Goal: Browse casually: Explore the website without a specific task or goal

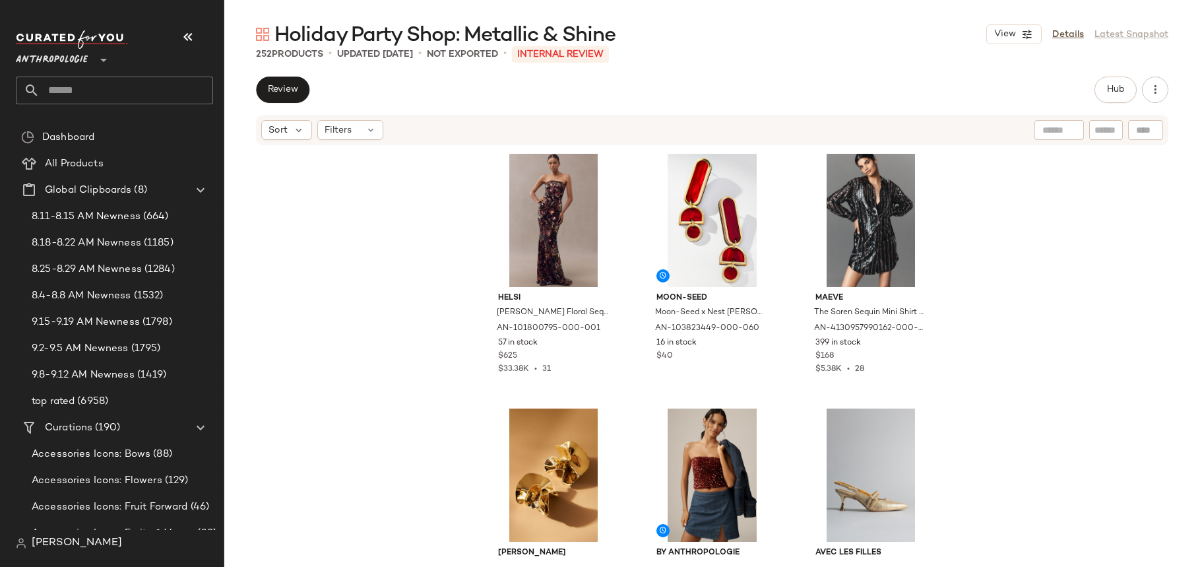
click at [406, 286] on div "Helsi Helen Strapless Floral Sequin Mermaid Maxi Dress by Helsi in Black, Women…" at bounding box center [712, 354] width 976 height 416
click at [945, 386] on div "Helsi Helen Strapless Floral Sequin Mermaid Maxi Dress by Helsi in Black, Women…" at bounding box center [712, 354] width 976 height 416
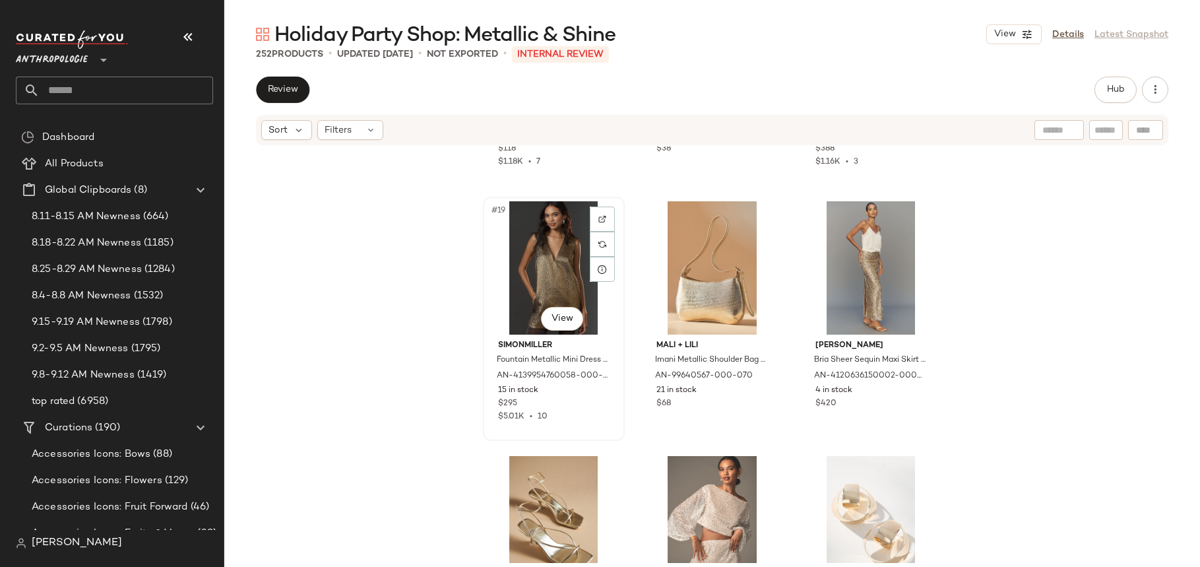
scroll to position [1492, 0]
click at [596, 381] on img "button" at bounding box center [600, 381] width 8 height 8
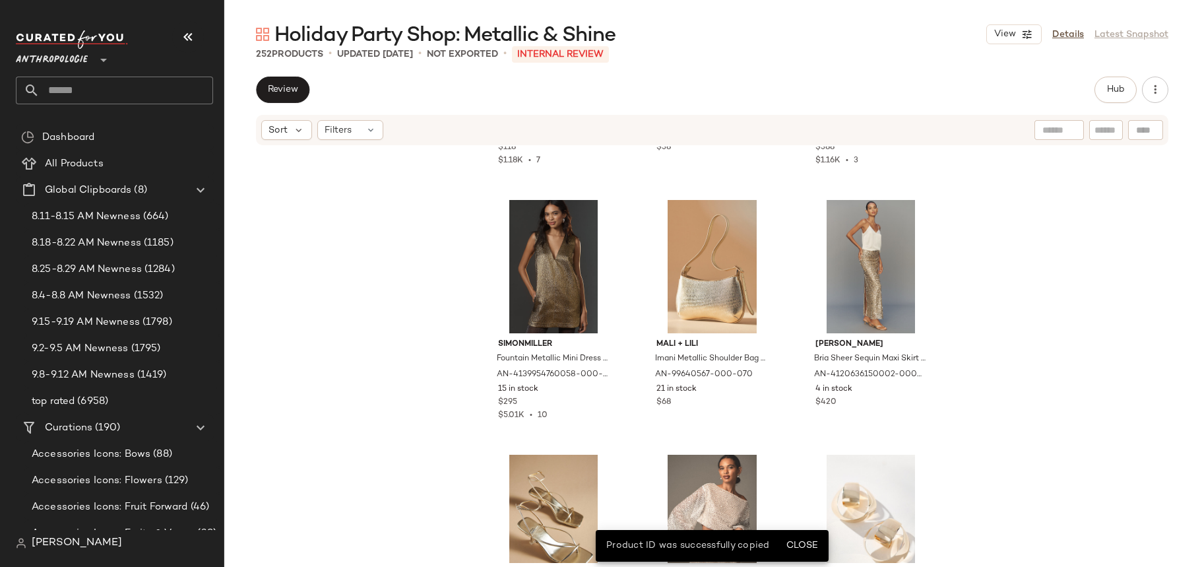
click at [368, 403] on div "Pilcro Liquid Shine Buttondown Shirt by Pilcro in Ivory, Women's, Size: Large, …" at bounding box center [712, 354] width 976 height 416
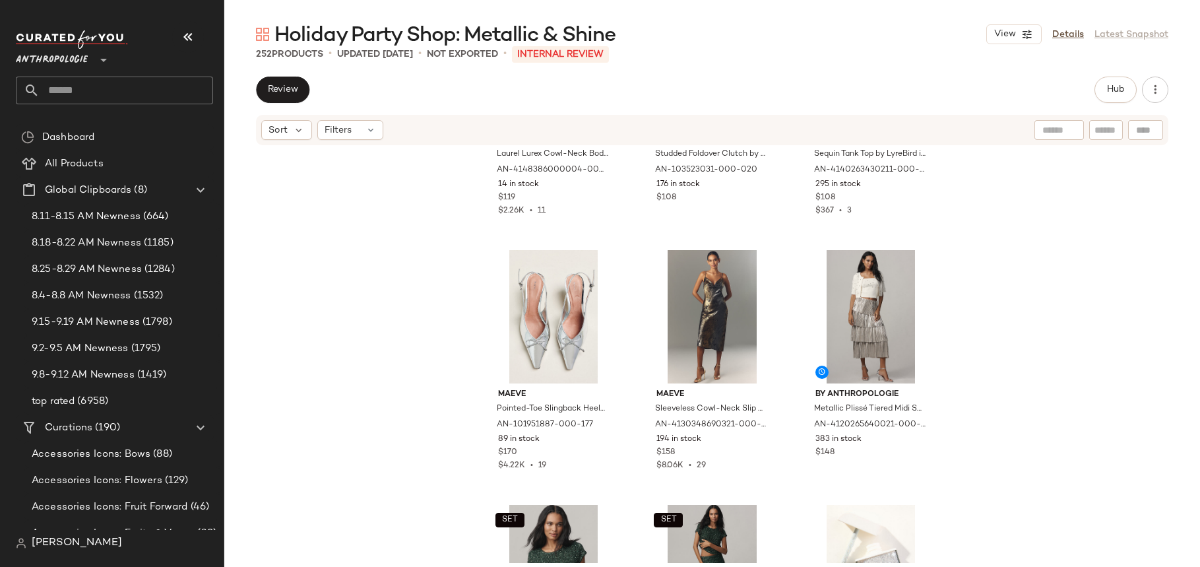
scroll to position [0, 0]
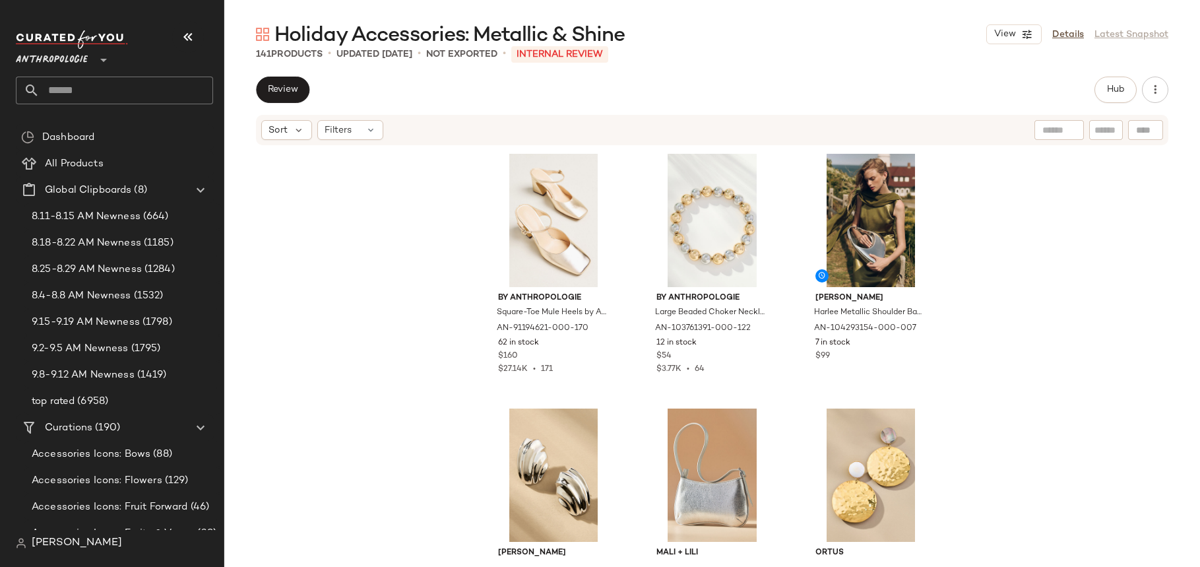
click at [362, 395] on div "By Anthropologie Square-Toe Mule Heels by Anthropologie in Gold, Women's, Size:…" at bounding box center [712, 354] width 976 height 416
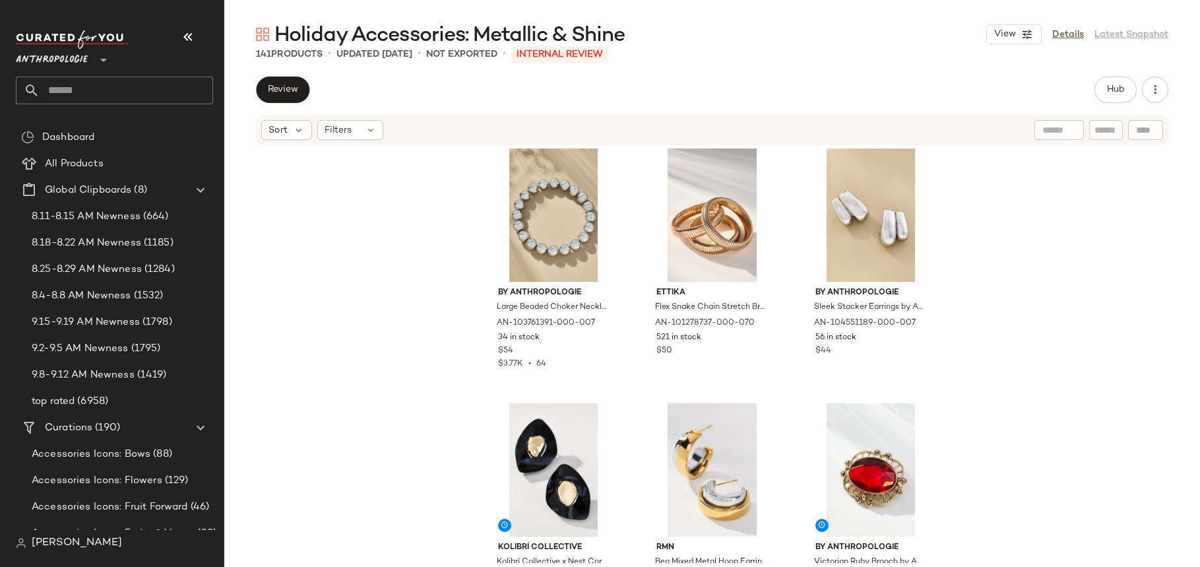
scroll to position [1014, 0]
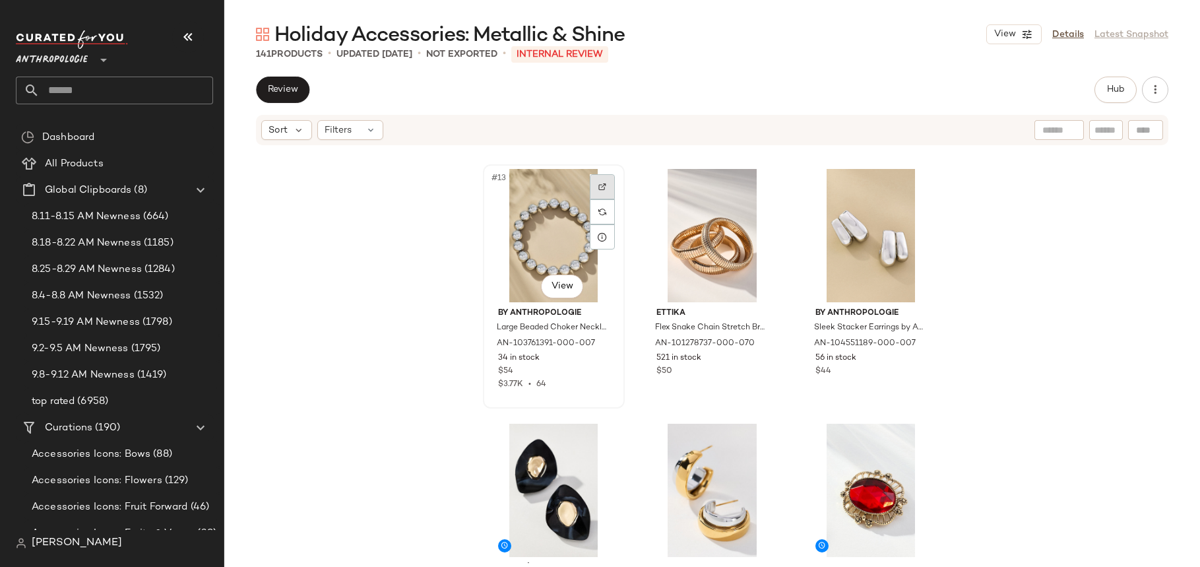
click at [590, 187] on div at bounding box center [602, 186] width 25 height 25
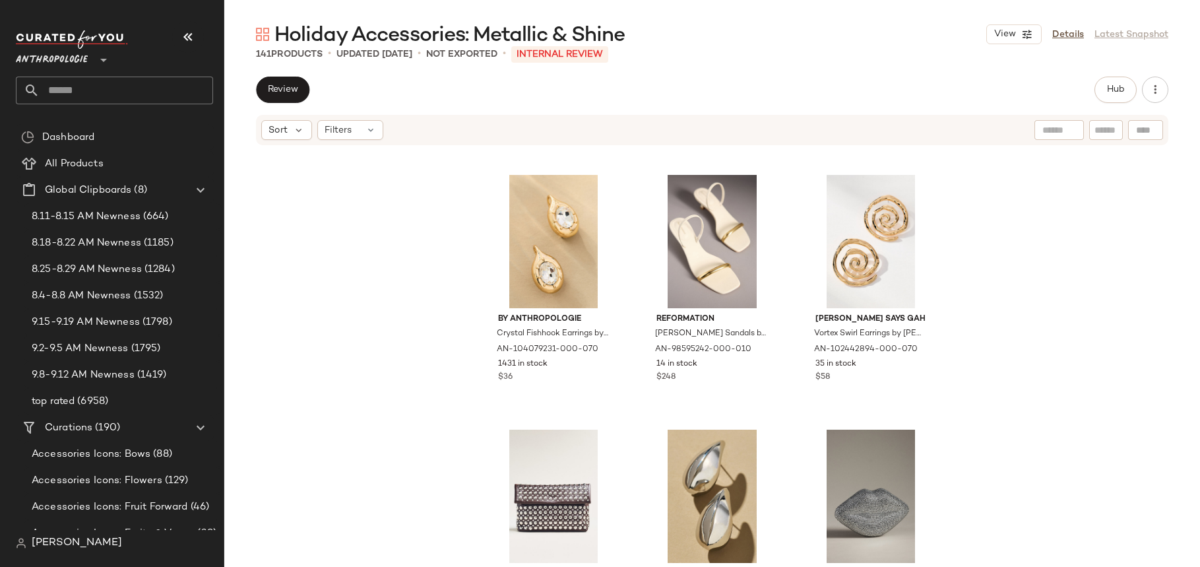
scroll to position [4827, 0]
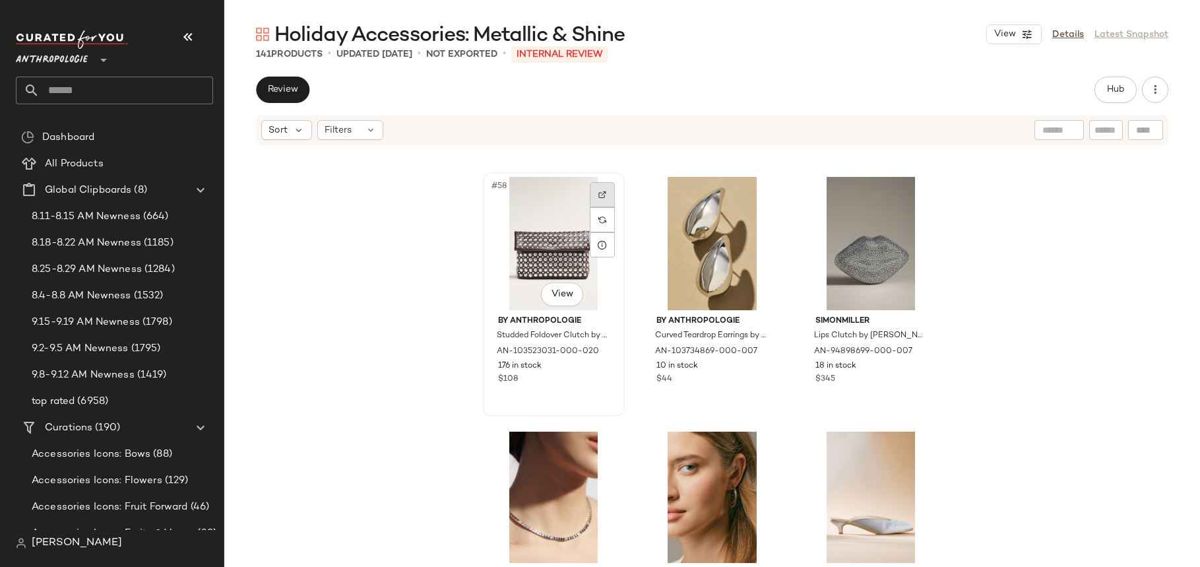
click at [600, 186] on div at bounding box center [602, 194] width 25 height 25
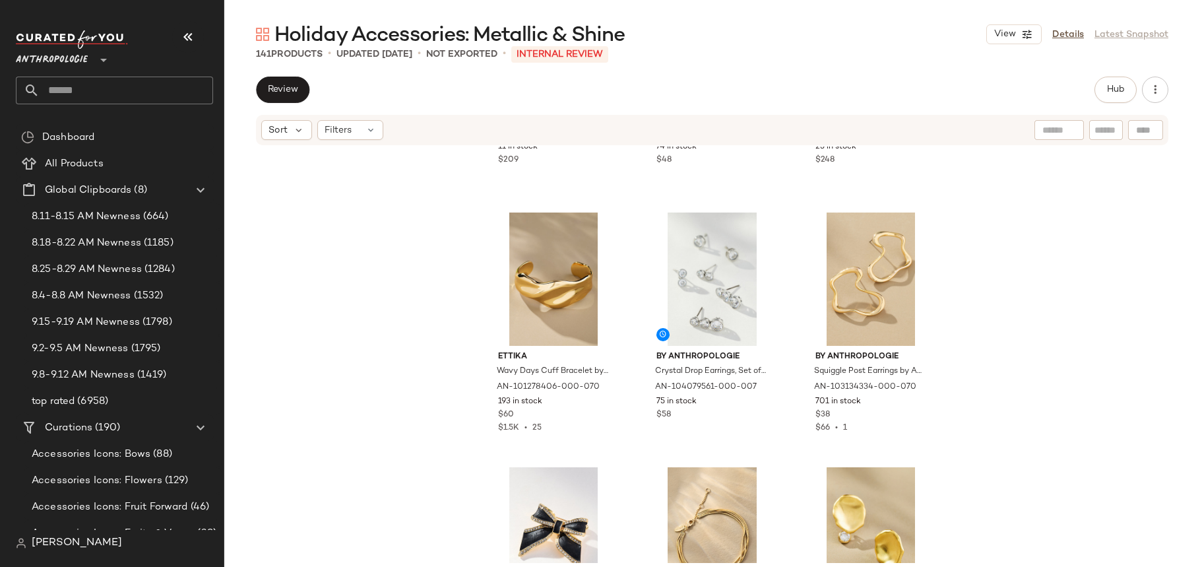
scroll to position [8101, 0]
click at [757, 230] on img at bounding box center [761, 231] width 8 height 8
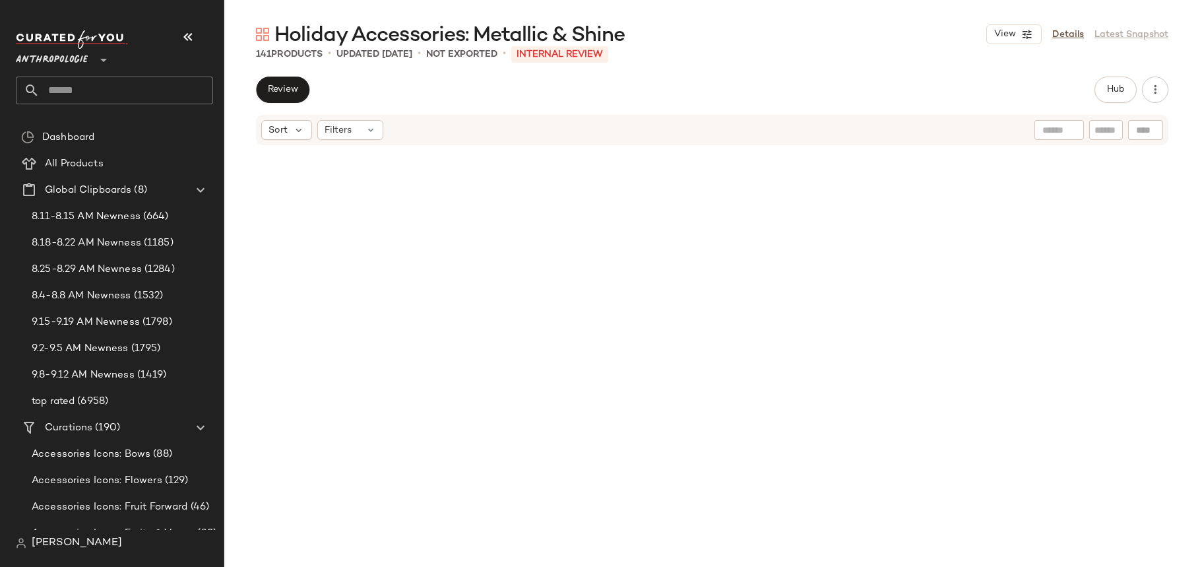
scroll to position [0, 0]
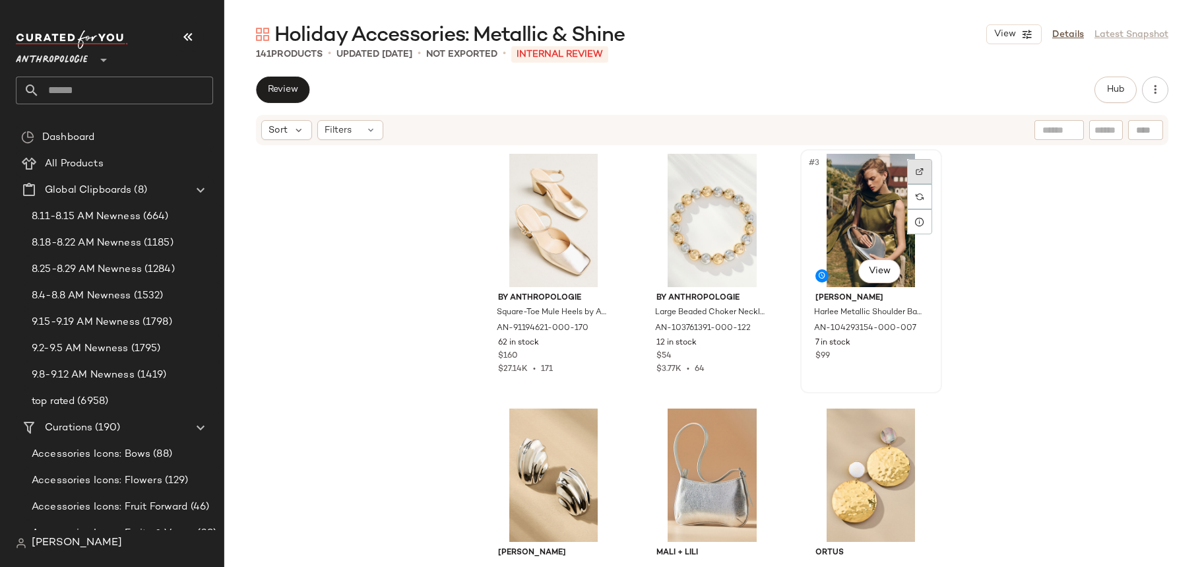
click at [918, 176] on div at bounding box center [919, 171] width 25 height 25
click at [914, 334] on img "button" at bounding box center [918, 335] width 8 height 8
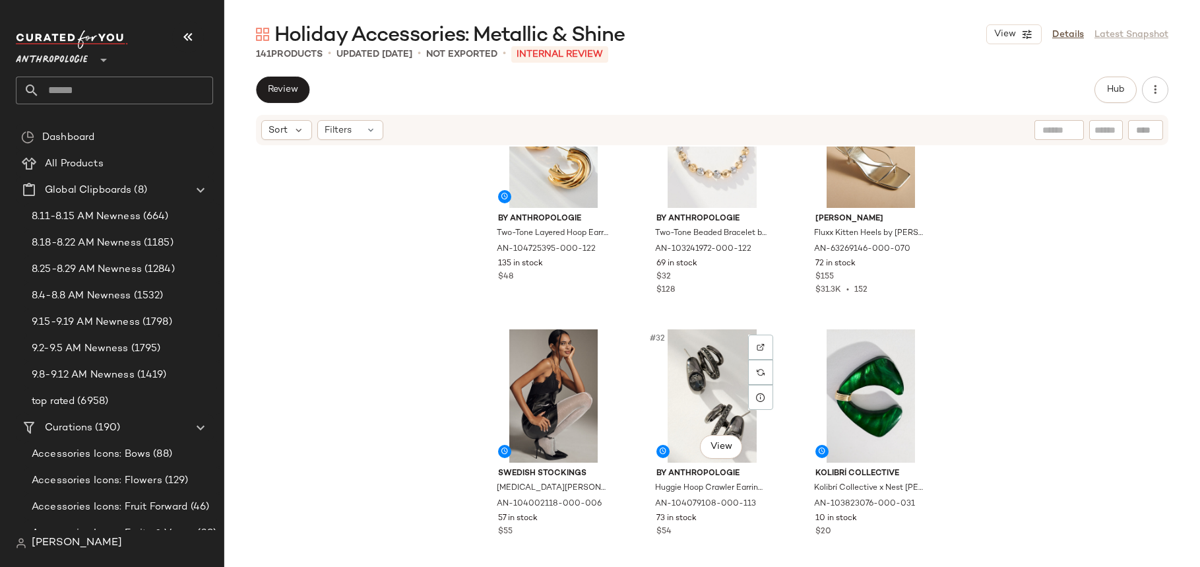
scroll to position [2435, 0]
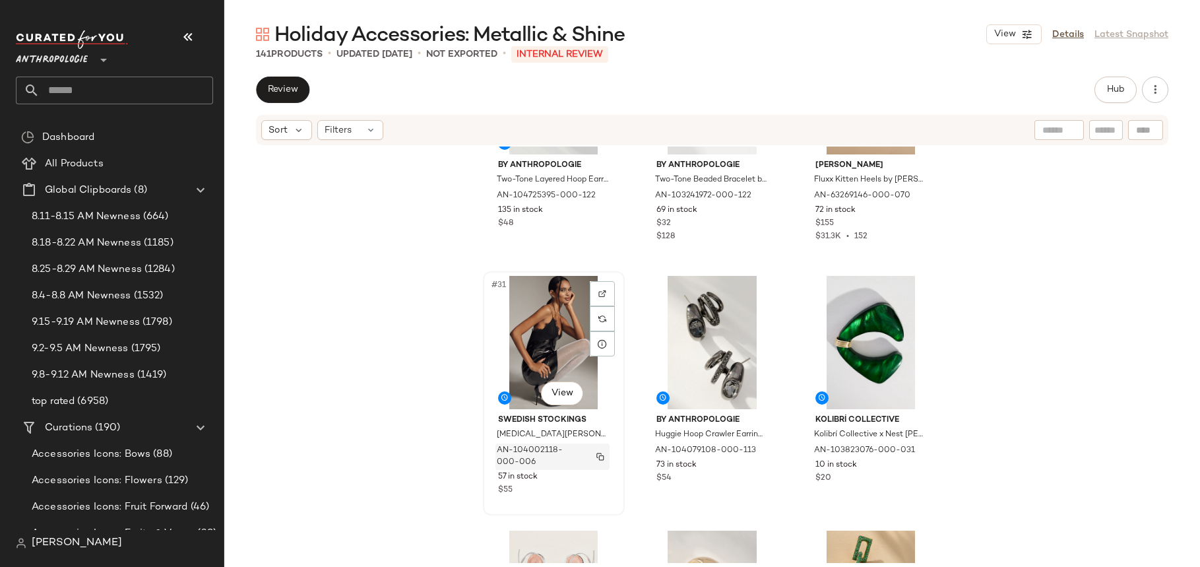
click at [598, 455] on img "button" at bounding box center [600, 457] width 8 height 8
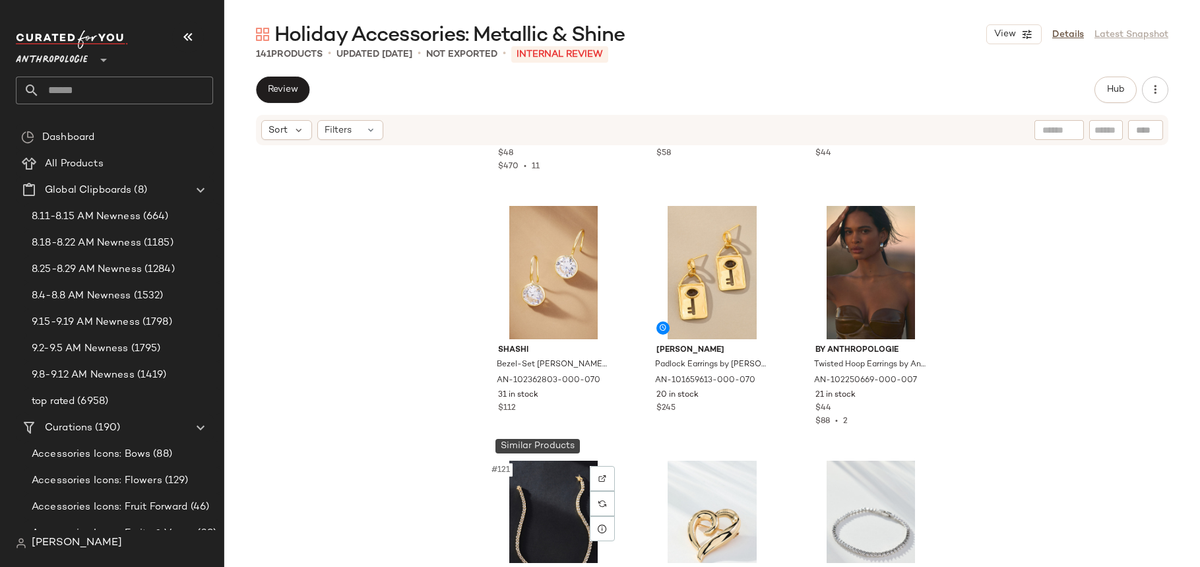
scroll to position [9948, 0]
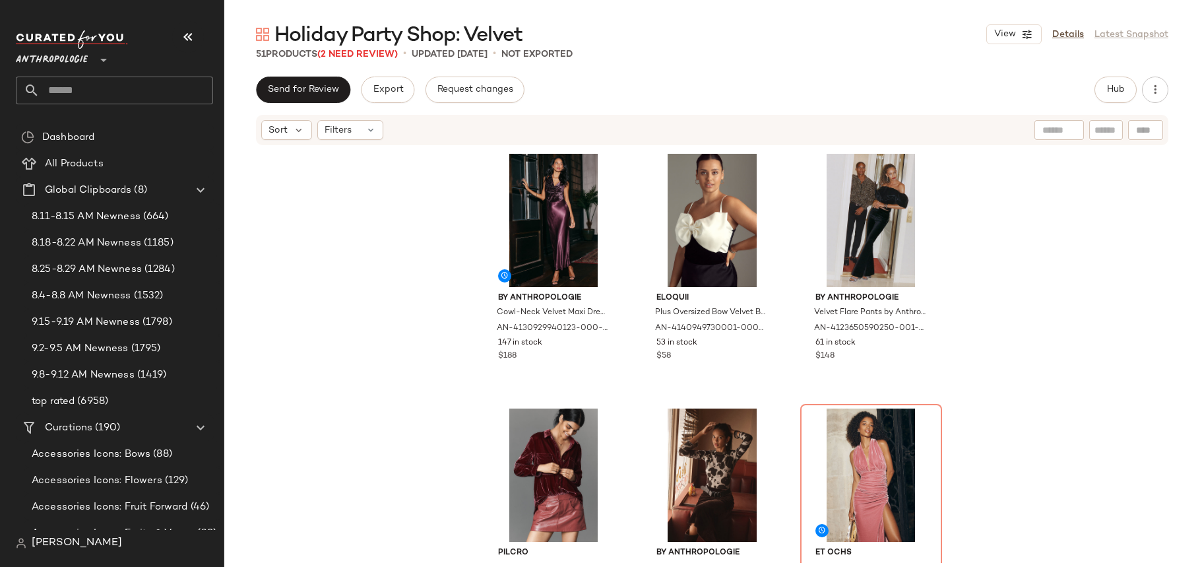
click at [379, 325] on div "By Anthropologie Cowl-Neck Velvet Maxi Dress by Anthropologie in Purple, Women'…" at bounding box center [712, 354] width 976 height 416
